Goal: Task Accomplishment & Management: Manage account settings

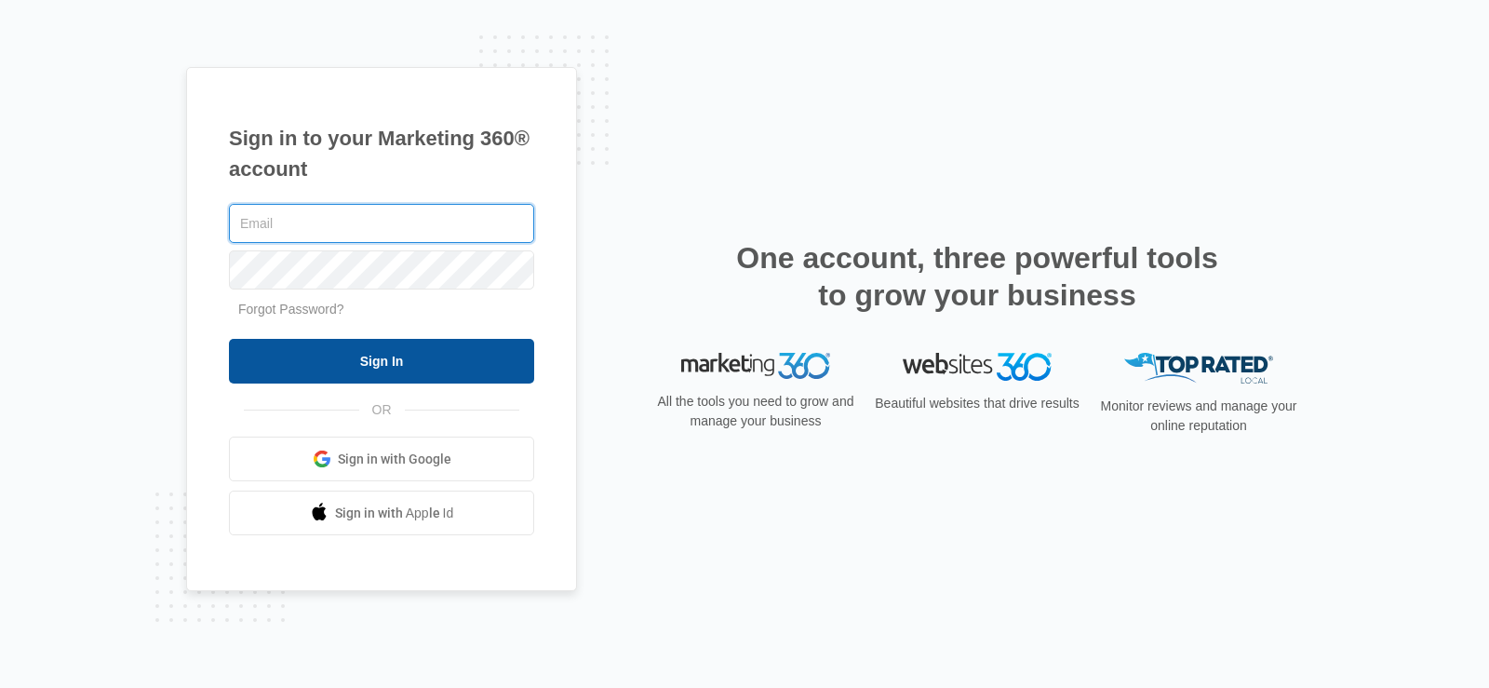
type input "[EMAIL_ADDRESS][DOMAIN_NAME]"
click at [437, 352] on input "Sign In" at bounding box center [381, 361] width 305 height 45
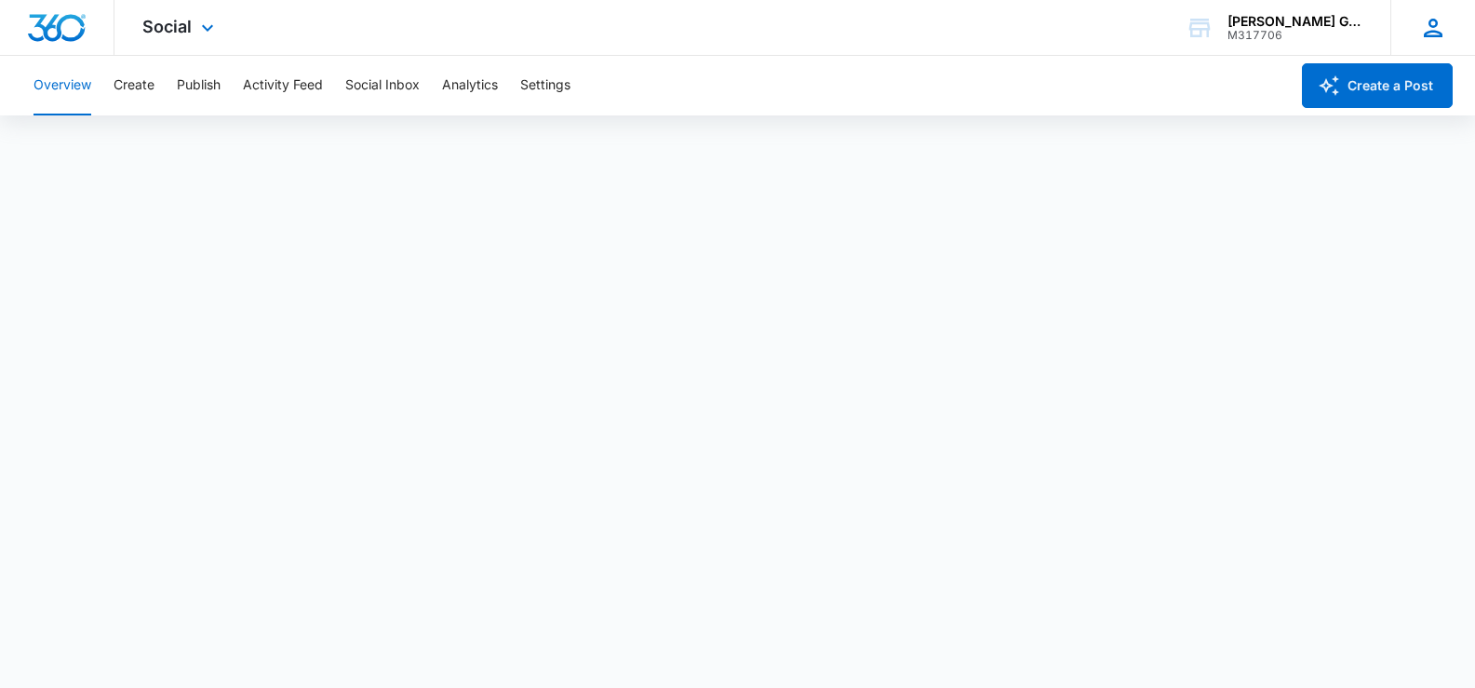
click at [1438, 29] on icon at bounding box center [1433, 28] width 28 height 28
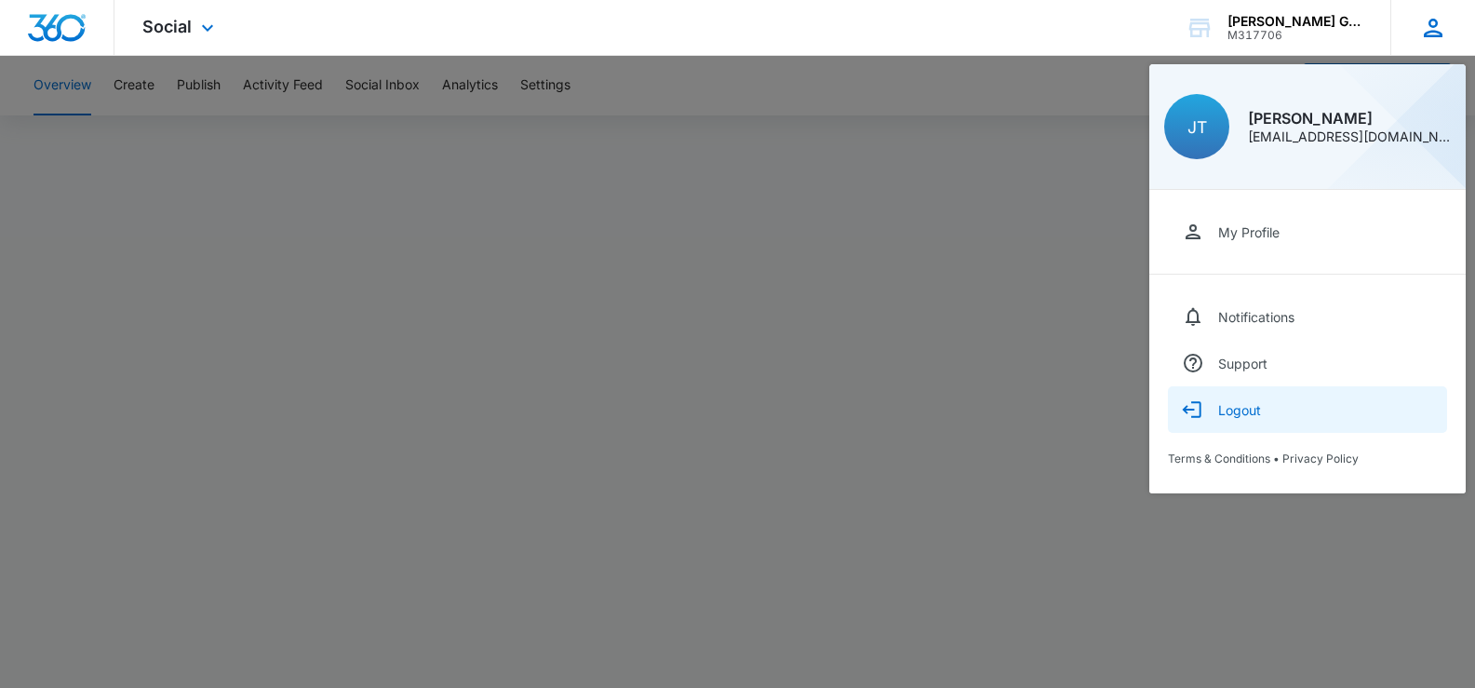
click at [1241, 413] on div "Logout" at bounding box center [1239, 410] width 43 height 16
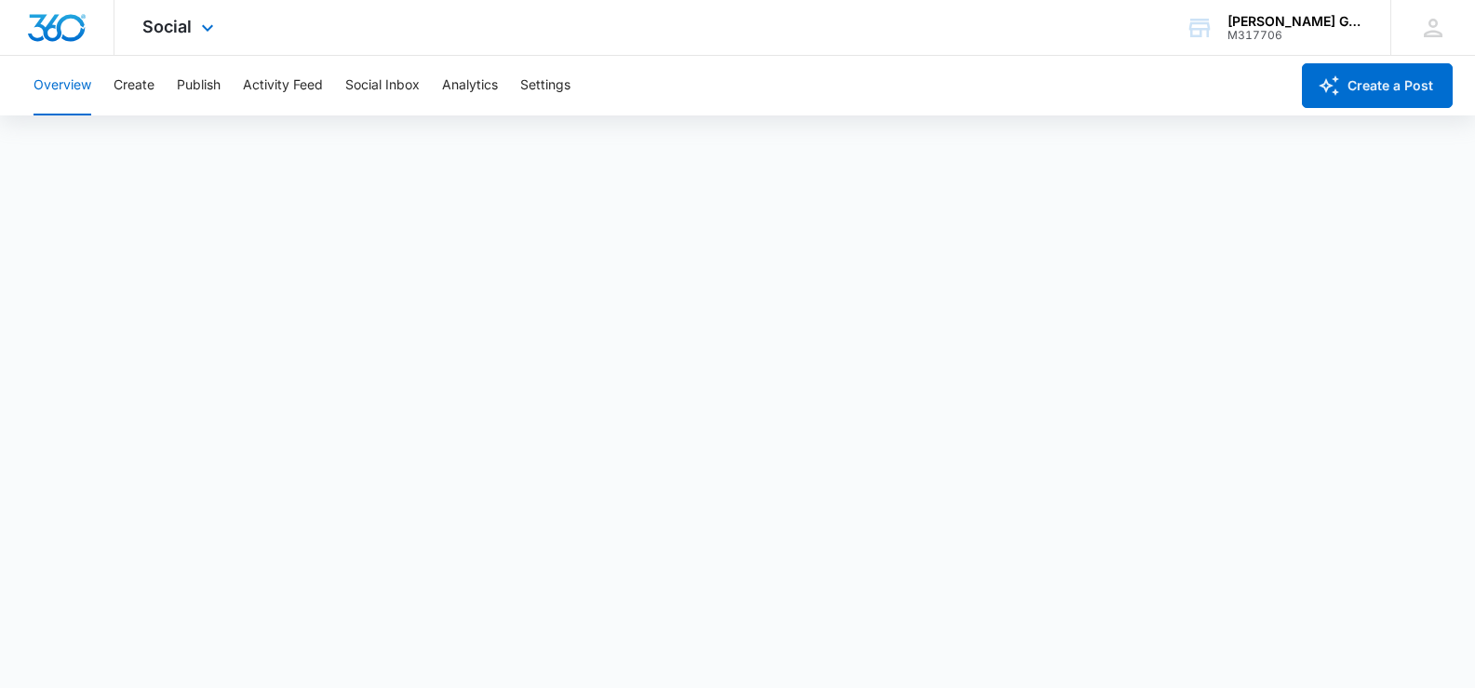
click at [1097, 12] on div "Social Apps Reputation Forms CRM Email Social Content Ads Intelligence Files Br…" at bounding box center [737, 28] width 1475 height 56
